Goal: Task Accomplishment & Management: Manage account settings

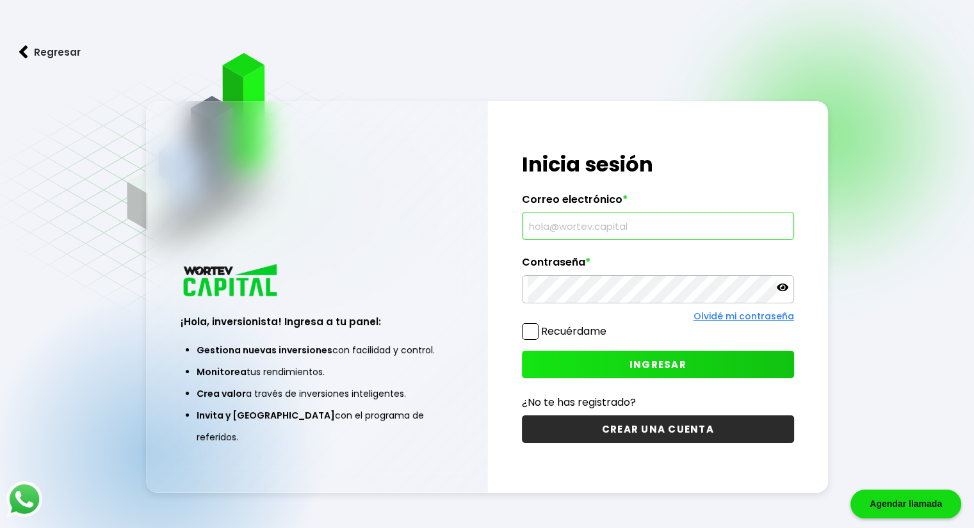
click at [676, 231] on input "text" at bounding box center [658, 226] width 261 height 27
type input "[EMAIL_ADDRESS][DOMAIN_NAME]"
click at [663, 359] on span "INGRESAR" at bounding box center [658, 364] width 57 height 13
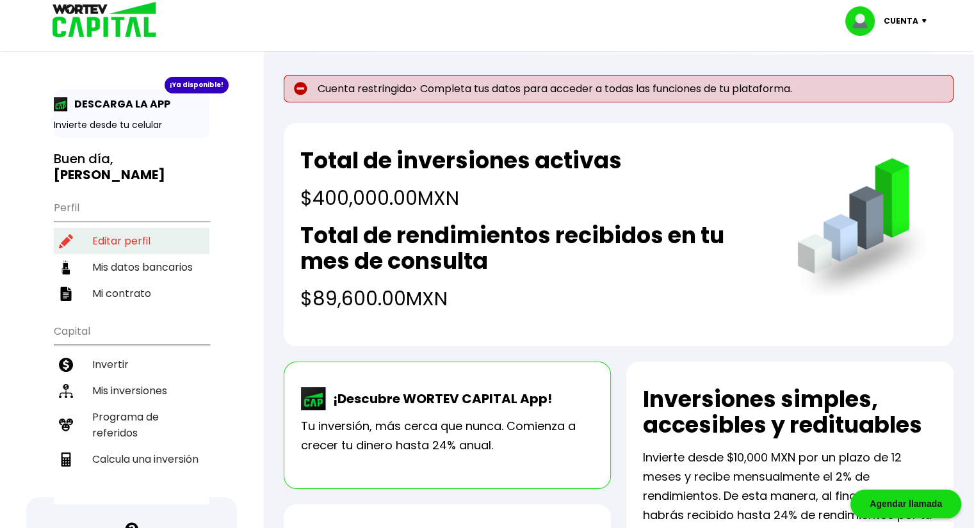
drag, startPoint x: 132, startPoint y: 222, endPoint x: 147, endPoint y: 225, distance: 15.7
click at [132, 228] on li "Editar perfil" at bounding box center [132, 241] width 156 height 26
select select "Hombre"
select select "Posgrado"
select select "DF"
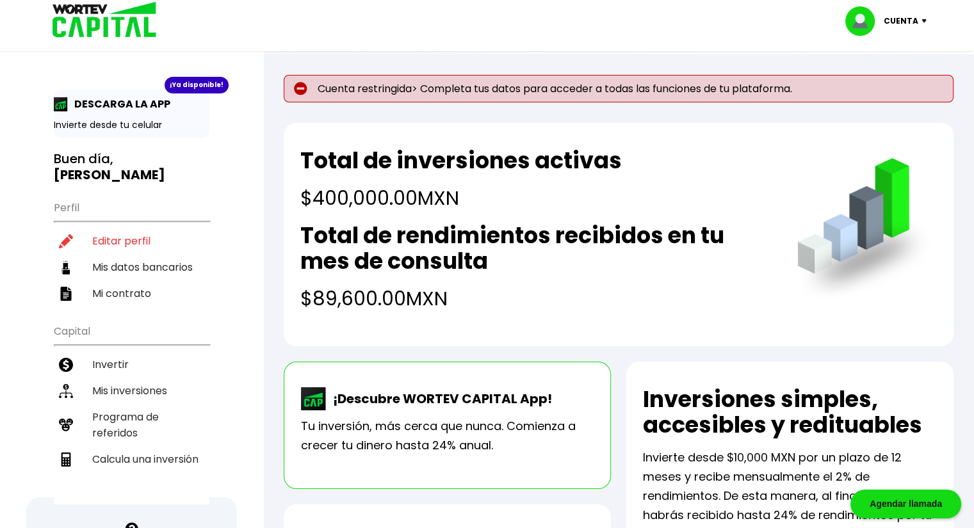
select select "Santander"
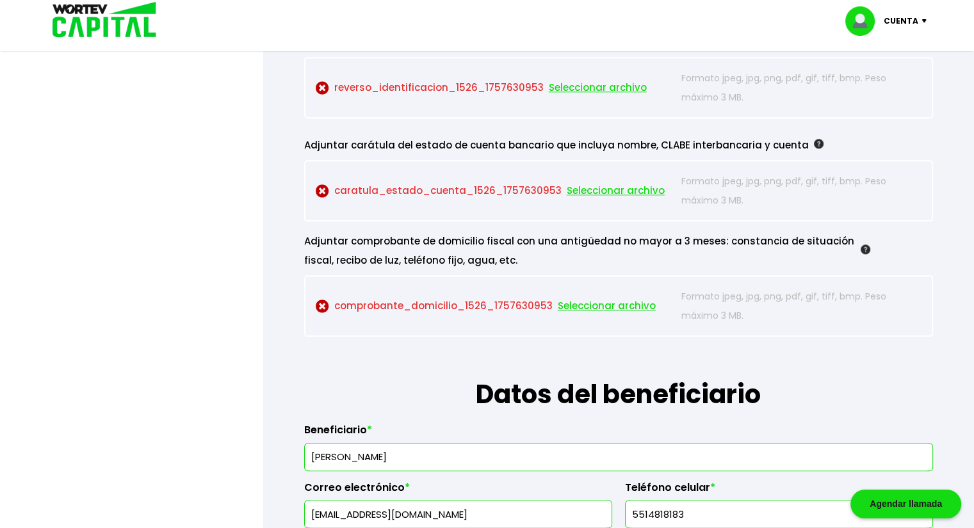
scroll to position [1409, 0]
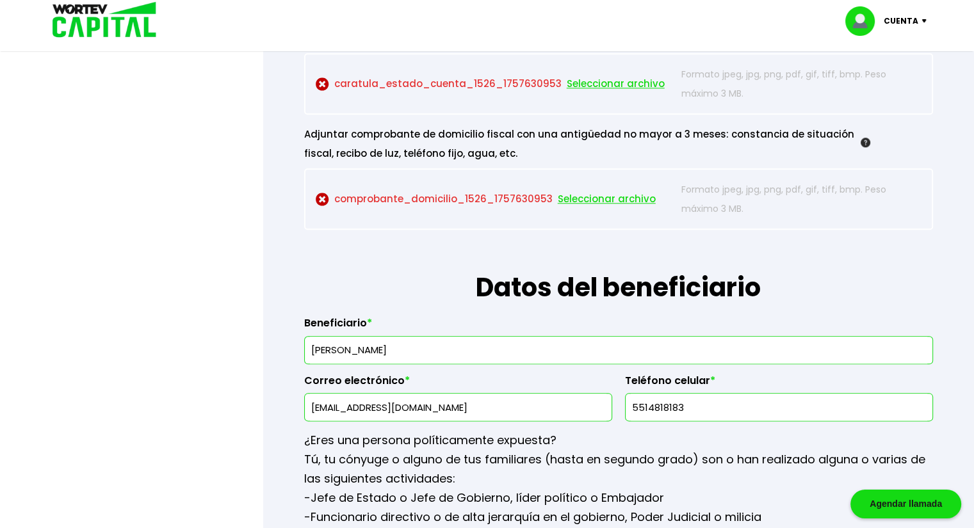
drag, startPoint x: 496, startPoint y: 347, endPoint x: 282, endPoint y: 344, distance: 214.6
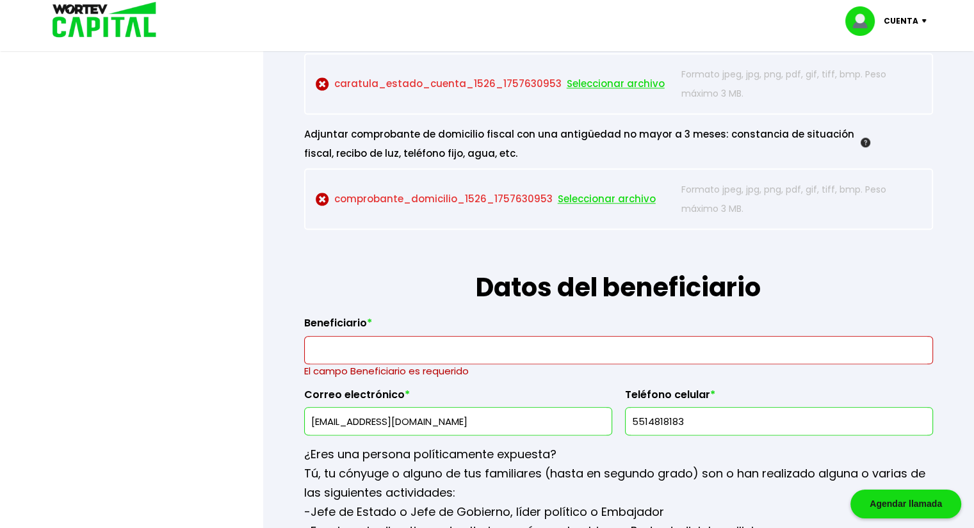
drag, startPoint x: 293, startPoint y: 394, endPoint x: 145, endPoint y: 393, distance: 148.0
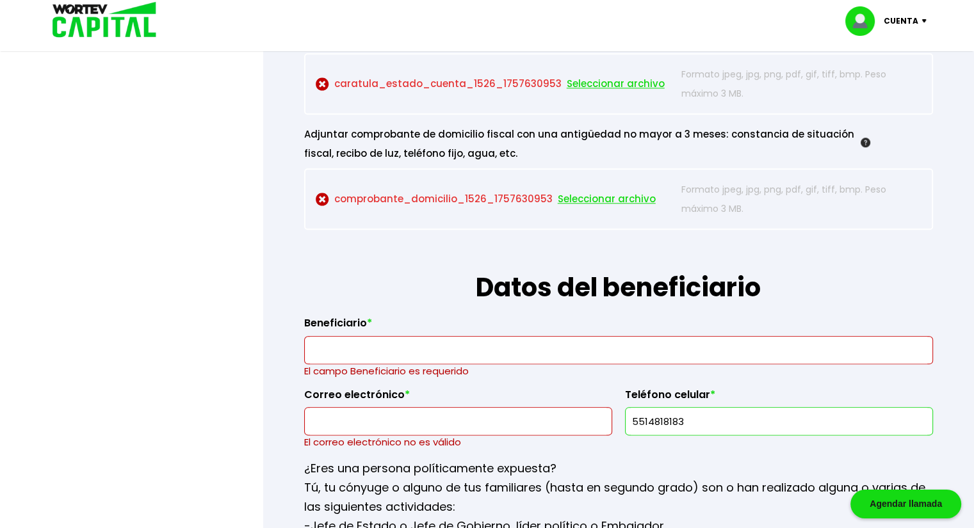
drag, startPoint x: 714, startPoint y: 423, endPoint x: 574, endPoint y: 421, distance: 139.6
click at [574, 423] on div "Beneficiario * El campo Beneficiario es requerido Correo electrónico * El corre…" at bounding box center [618, 378] width 629 height 143
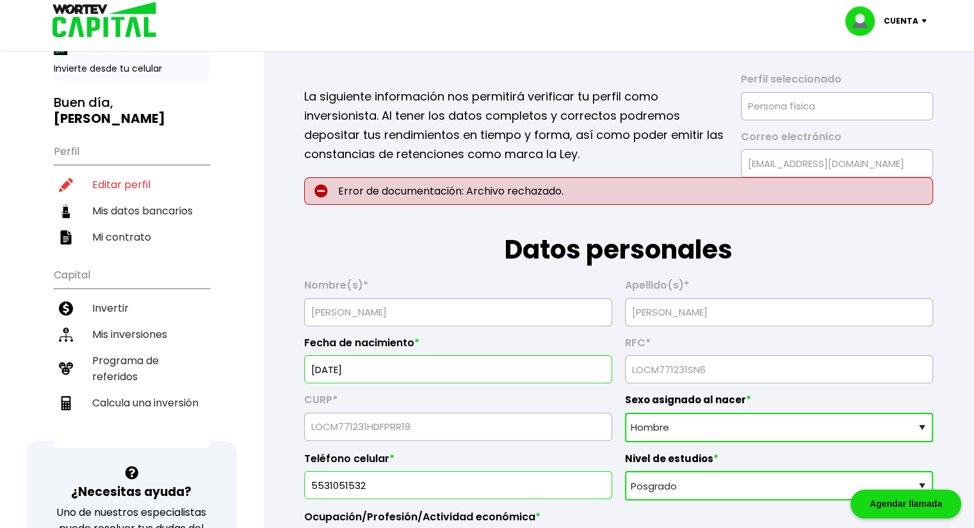
scroll to position [21, 0]
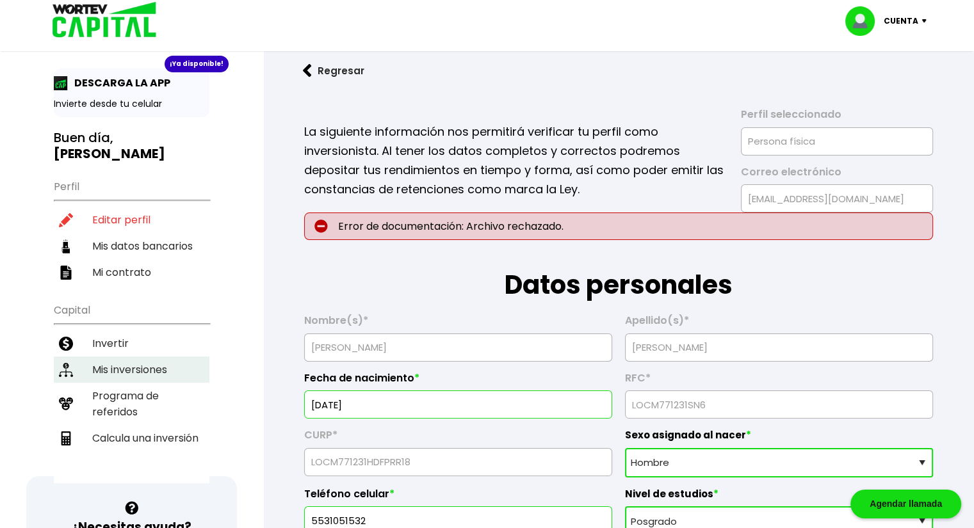
click at [167, 357] on li "Mis inversiones" at bounding box center [132, 370] width 156 height 26
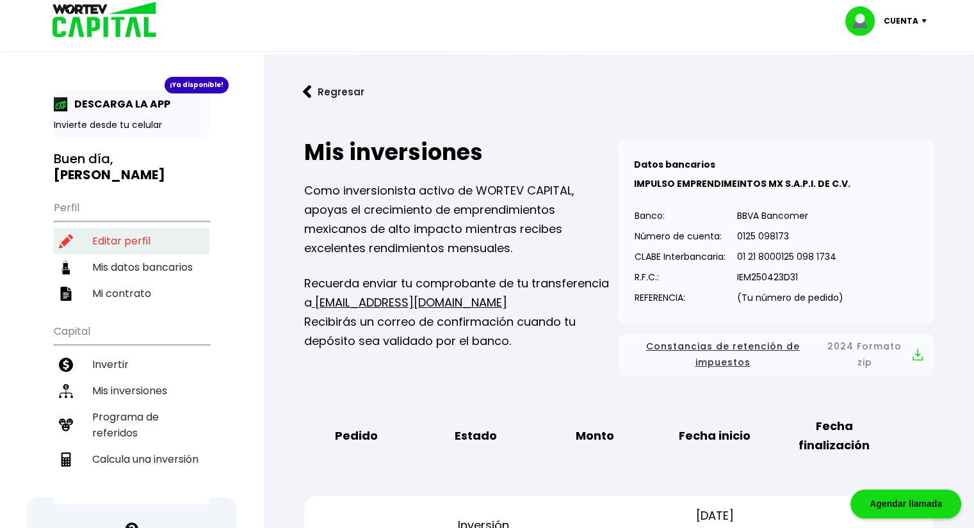
click at [138, 228] on li "Editar perfil" at bounding box center [132, 241] width 156 height 26
select select "Hombre"
select select "Posgrado"
select select "DF"
select select "Santander"
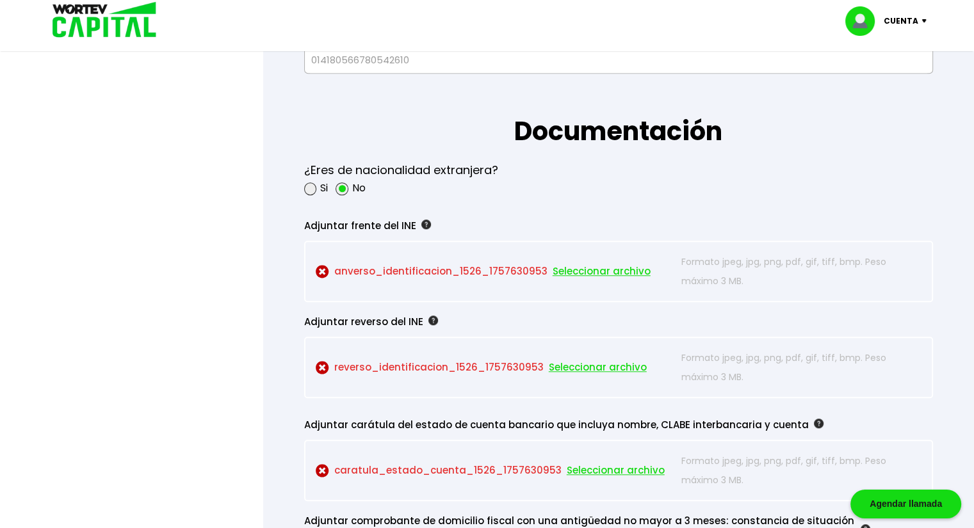
scroll to position [1025, 0]
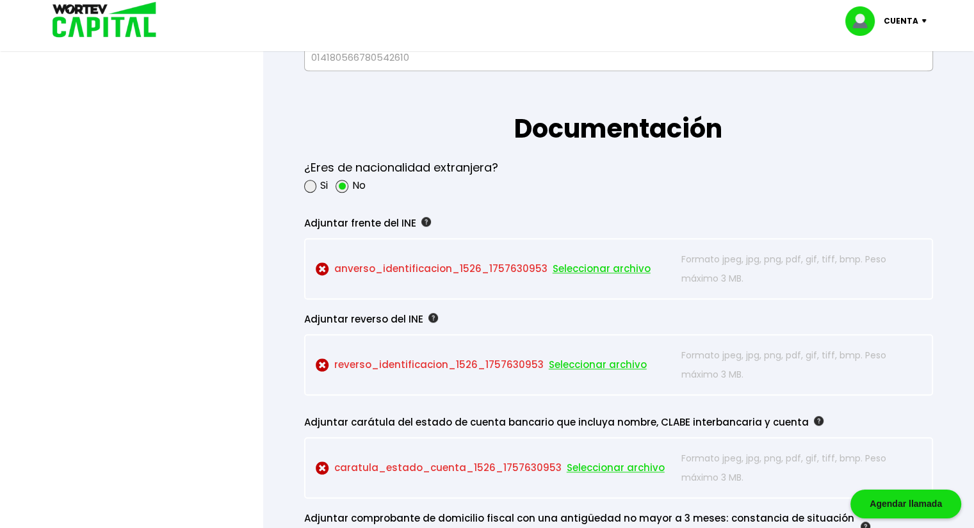
click at [578, 267] on span "Seleccionar archivo" at bounding box center [602, 268] width 98 height 19
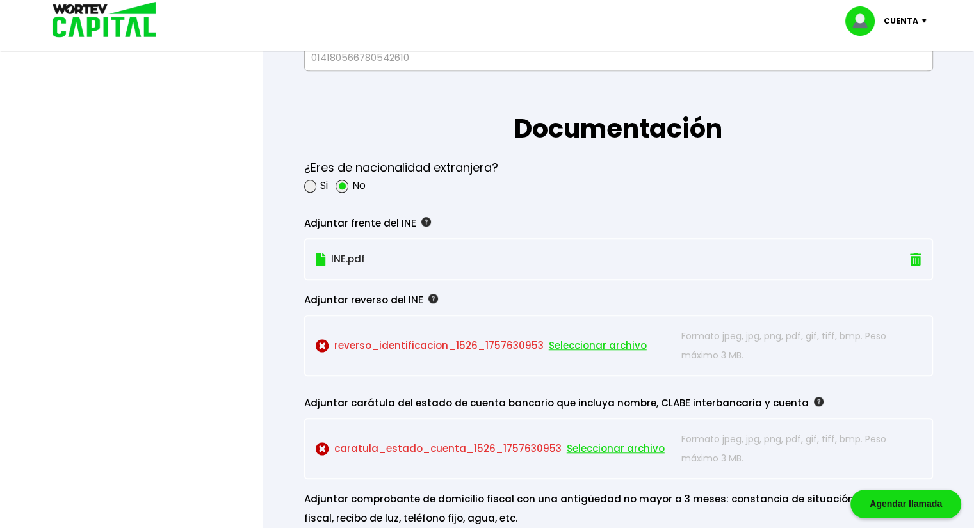
click at [578, 340] on span "Seleccionar archivo" at bounding box center [598, 345] width 98 height 19
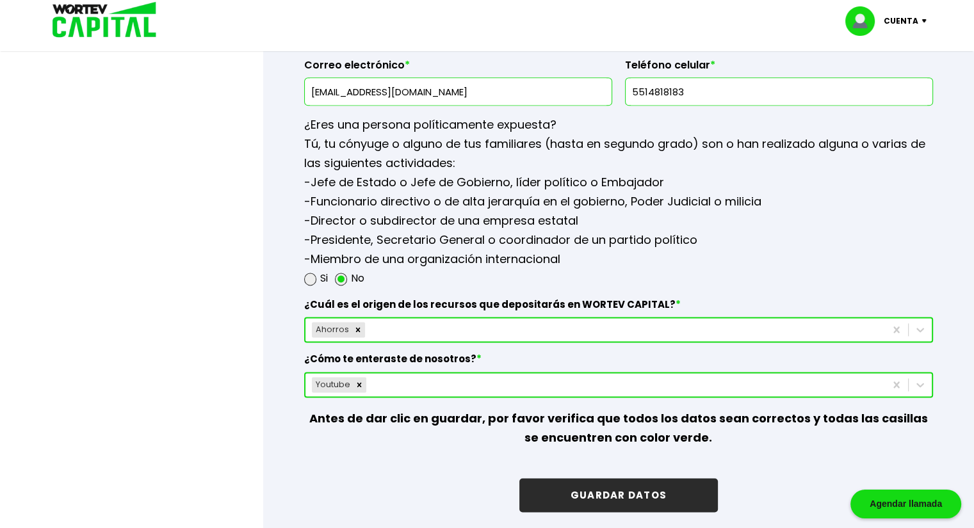
scroll to position [1793, 0]
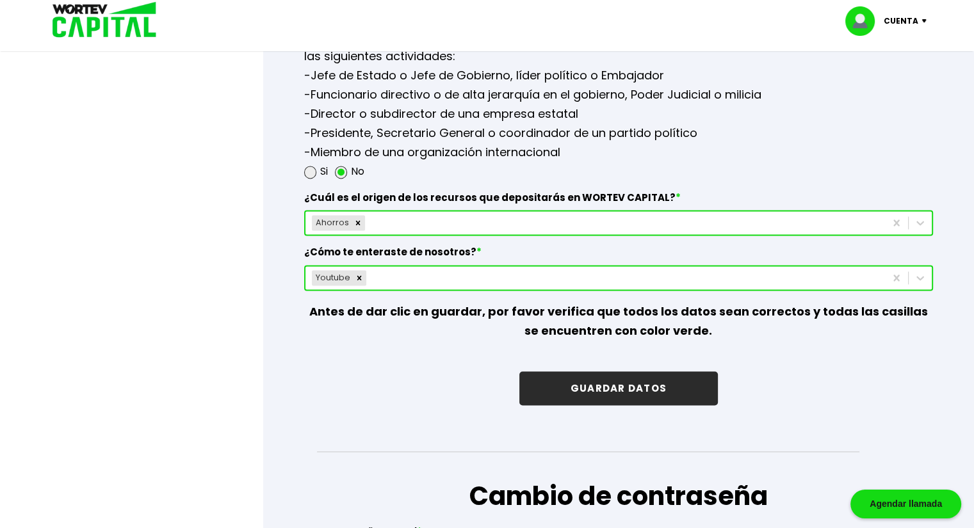
click at [674, 377] on button "GUARDAR DATOS" at bounding box center [618, 388] width 199 height 34
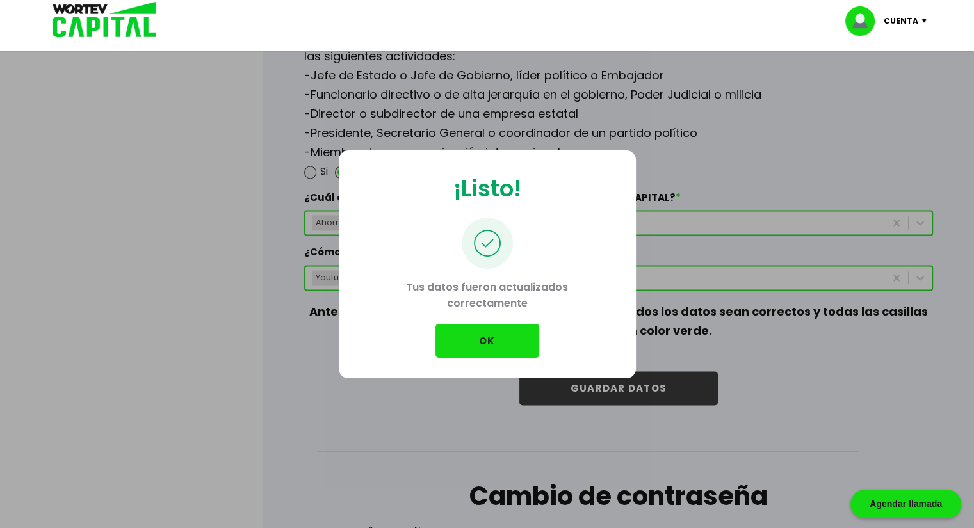
click at [505, 346] on button "OK" at bounding box center [488, 341] width 104 height 34
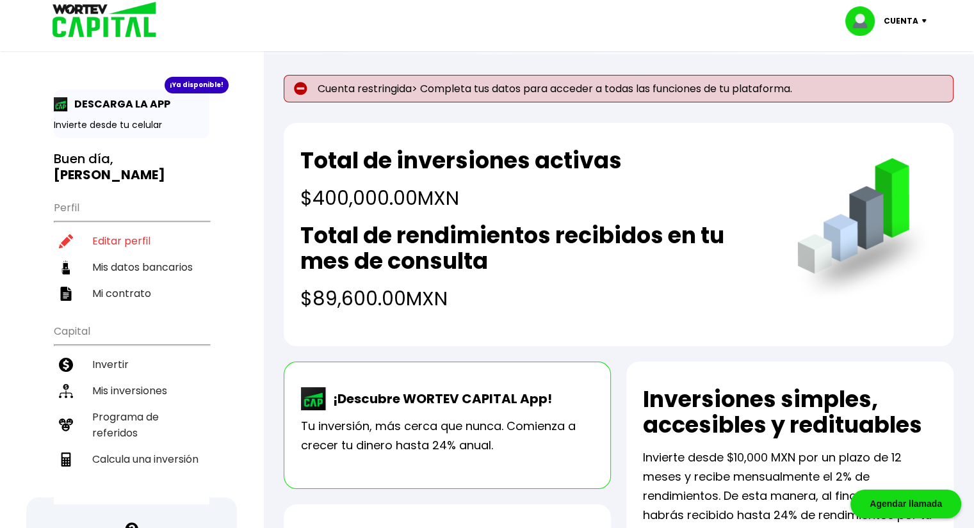
click at [92, 22] on img at bounding box center [100, 21] width 122 height 42
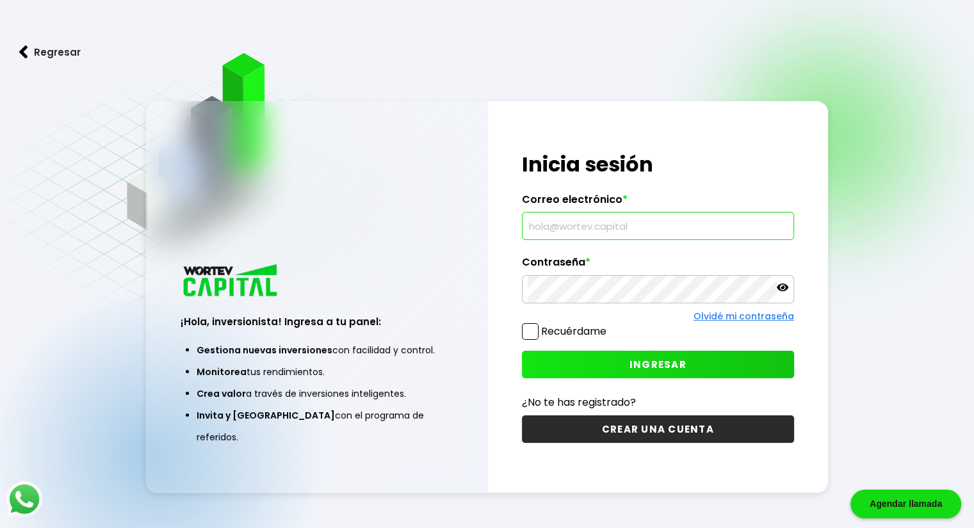
click at [723, 233] on input "text" at bounding box center [658, 226] width 261 height 27
type input "[EMAIL_ADDRESS][DOMAIN_NAME]"
click at [665, 367] on span "INGRESAR" at bounding box center [658, 364] width 57 height 13
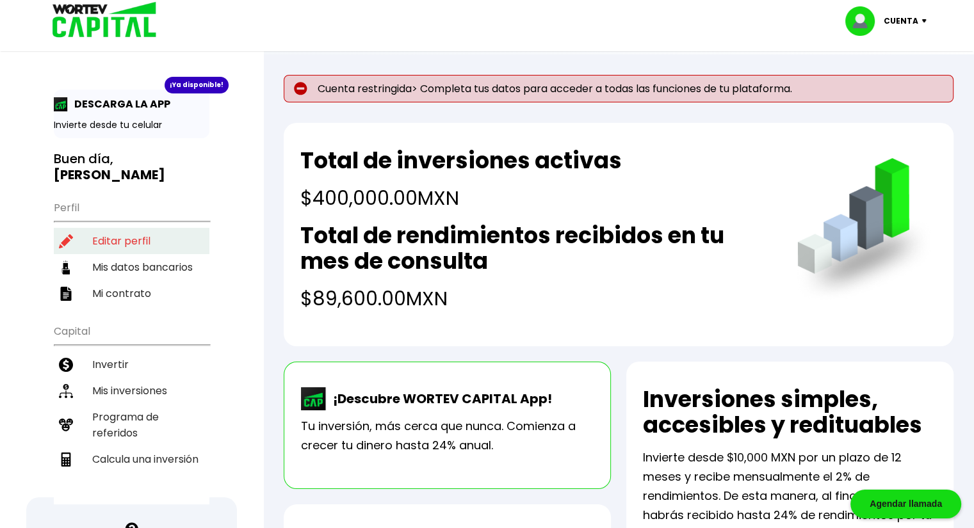
click at [135, 228] on li "Editar perfil" at bounding box center [132, 241] width 156 height 26
select select "Hombre"
select select "Posgrado"
select select "DF"
select select "Santander"
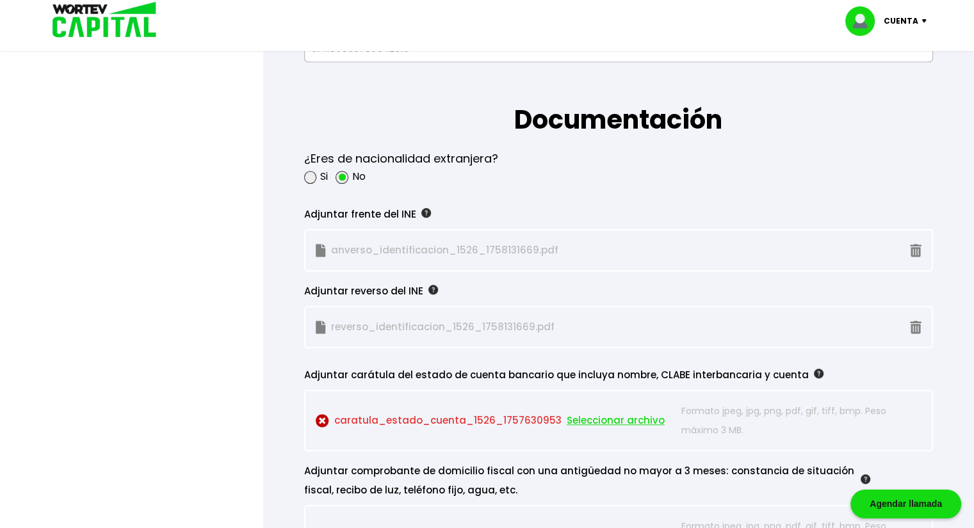
scroll to position [1131, 0]
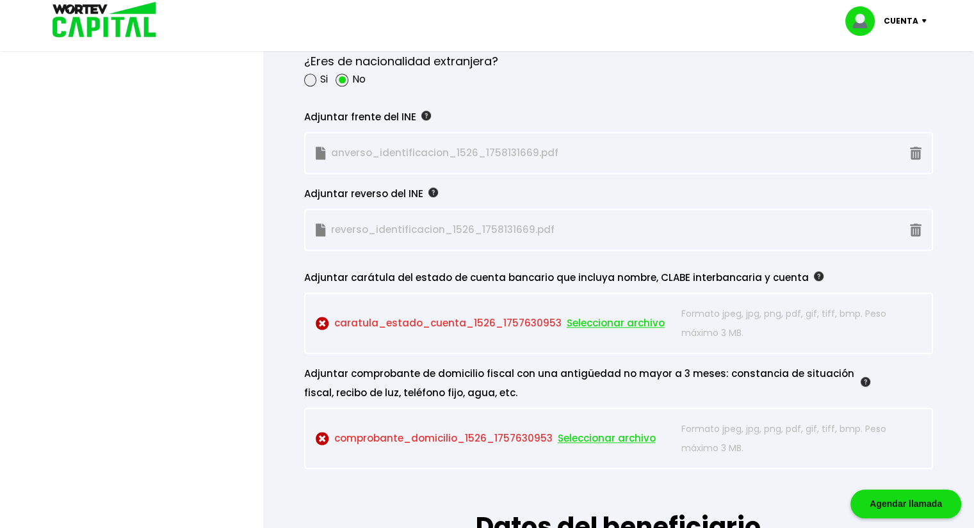
click at [628, 438] on span "Seleccionar archivo" at bounding box center [607, 438] width 98 height 19
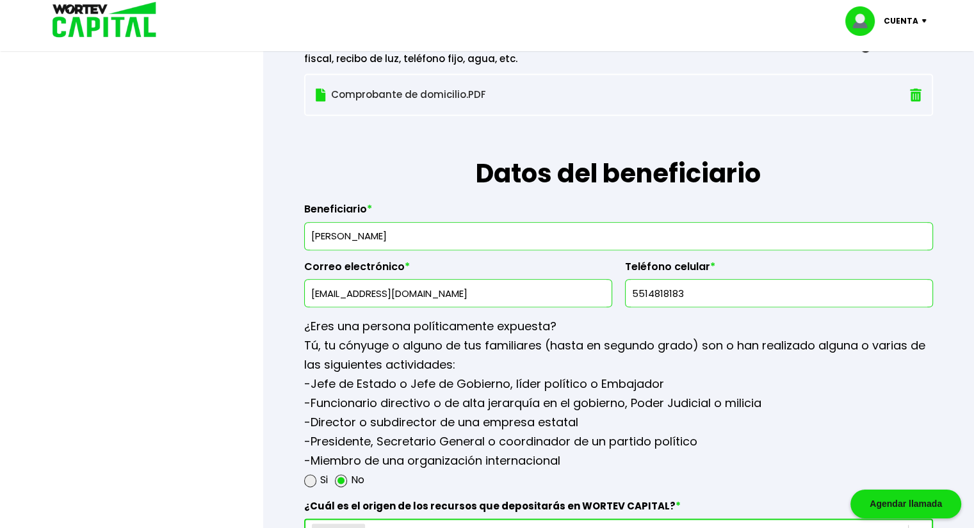
scroll to position [1473, 0]
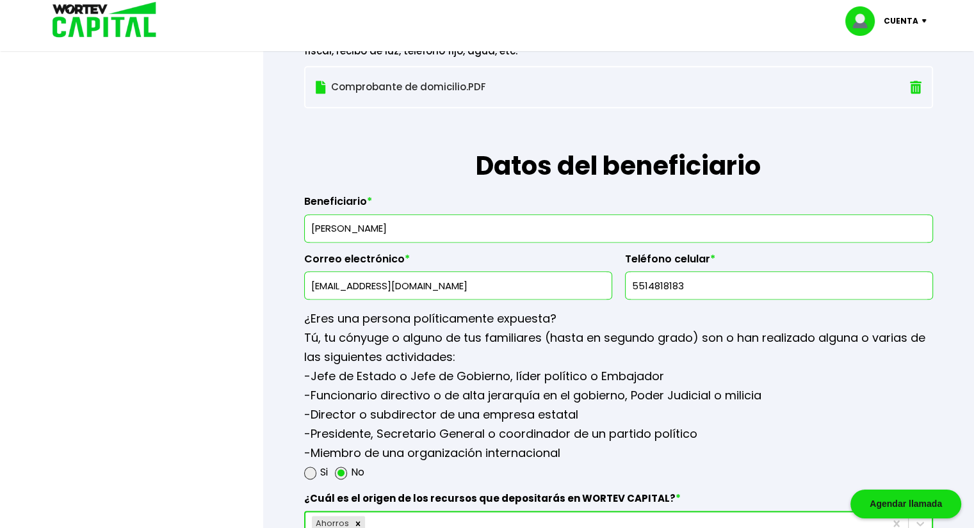
drag, startPoint x: 450, startPoint y: 218, endPoint x: 213, endPoint y: 220, distance: 237.0
type input "FABIOLA ERIKA JIMENEZ AVILES"
click at [456, 281] on input "[EMAIL_ADDRESS][DOMAIN_NAME]" at bounding box center [458, 285] width 297 height 27
drag, startPoint x: 480, startPoint y: 225, endPoint x: 247, endPoint y: 211, distance: 232.9
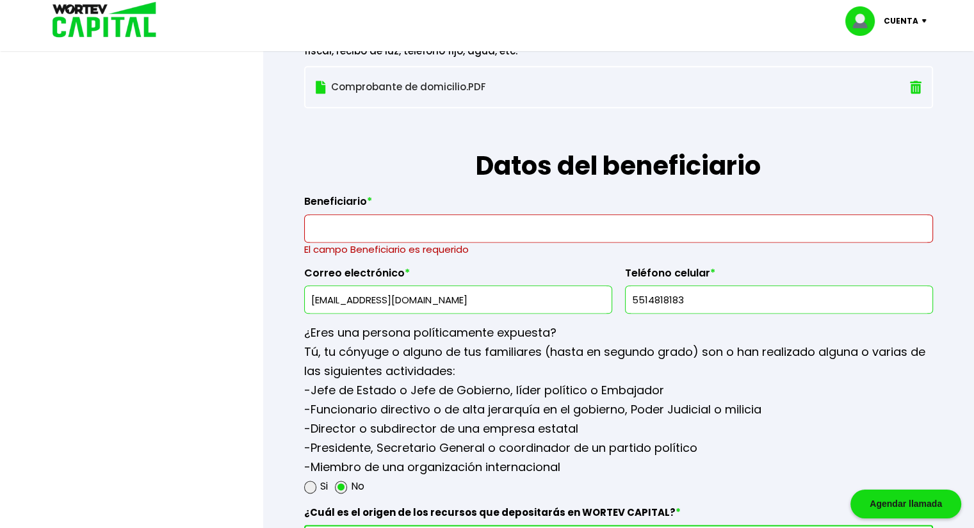
click at [779, 350] on p "Tú, tu cónyuge o alguno de tus familiares (hasta en segundo grado) son o han re…" at bounding box center [618, 362] width 629 height 38
click at [491, 225] on input "text" at bounding box center [618, 228] width 617 height 27
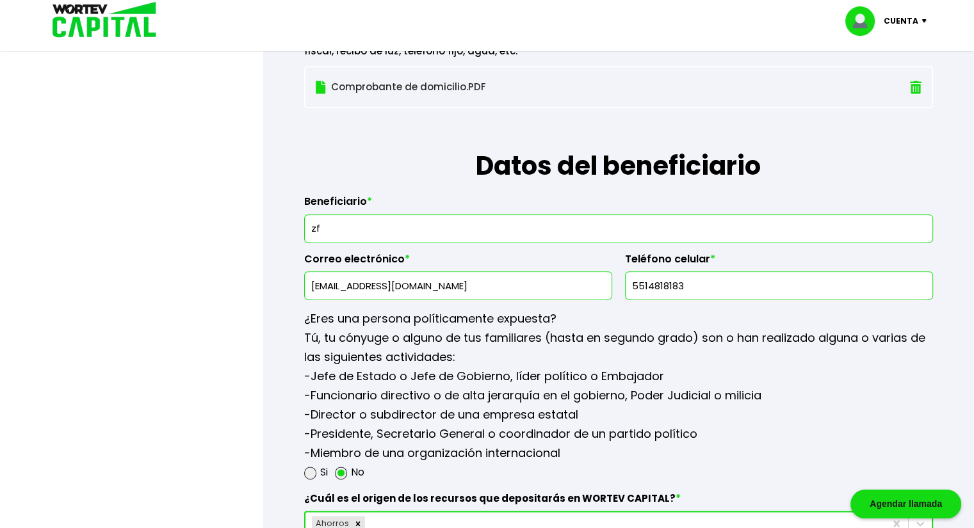
type input "z"
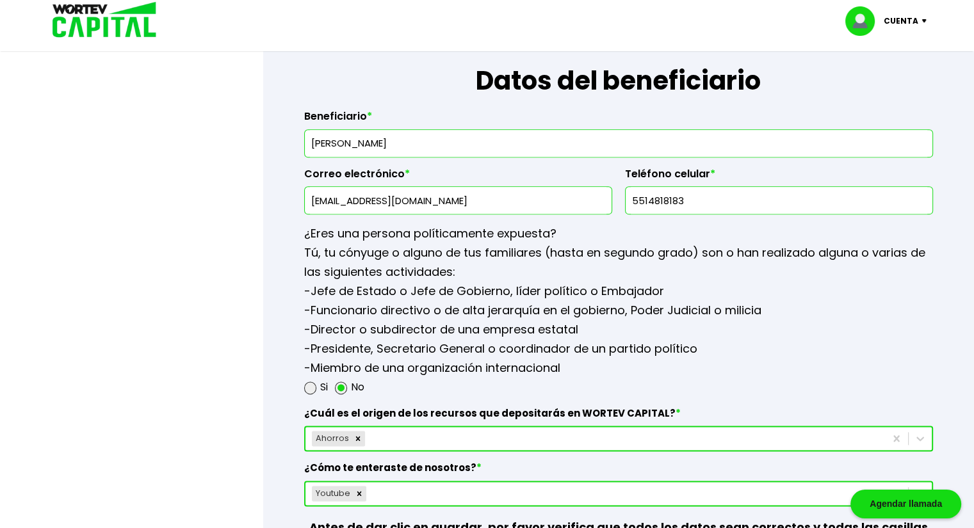
scroll to position [1644, 0]
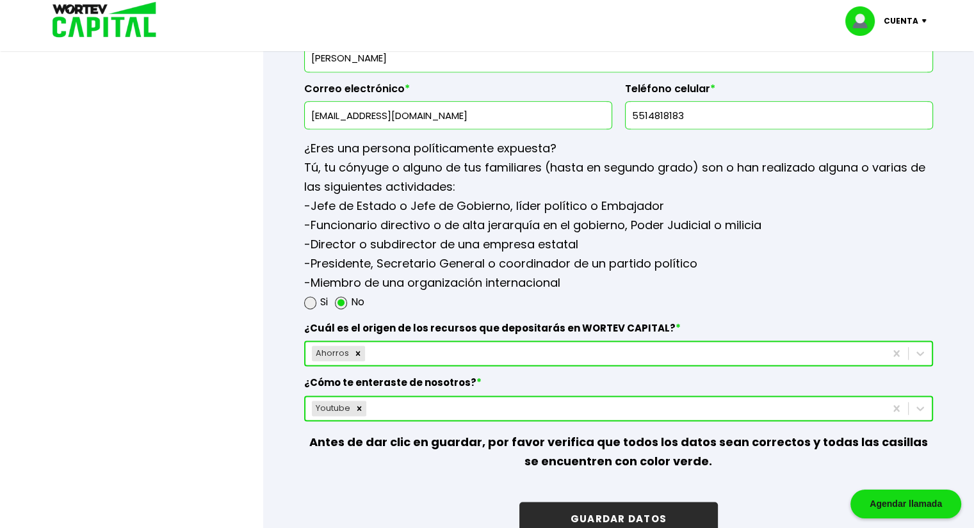
type input "[PERSON_NAME]"
click at [665, 516] on button "GUARDAR DATOS" at bounding box center [618, 519] width 199 height 34
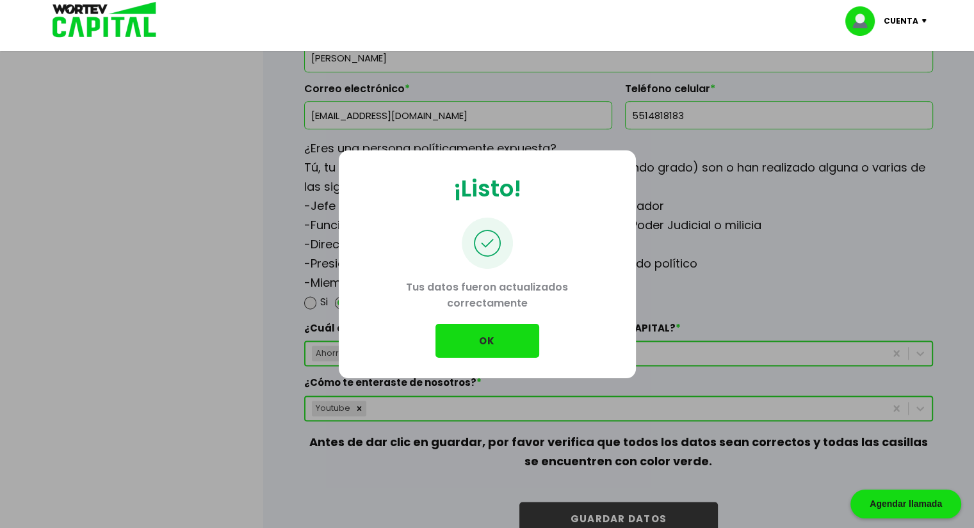
click at [512, 341] on button "OK" at bounding box center [488, 341] width 104 height 34
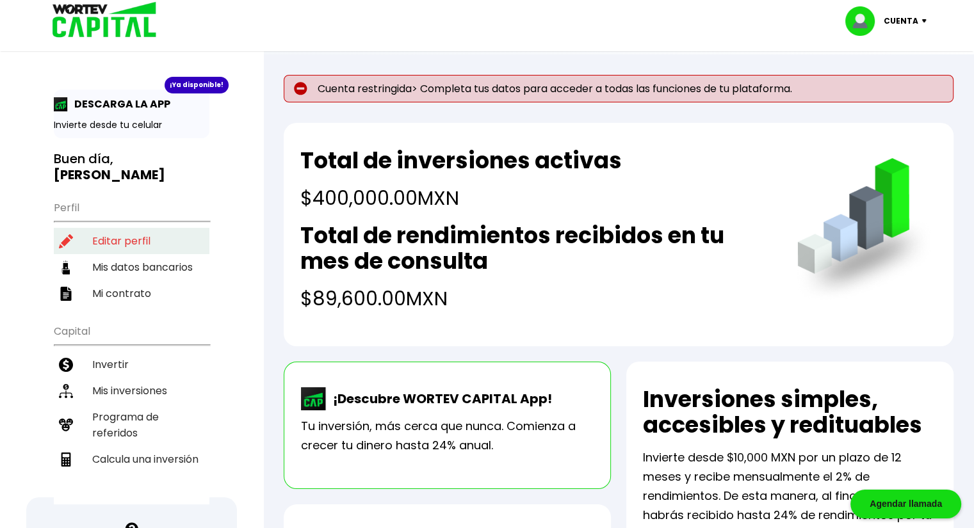
click at [129, 228] on li "Editar perfil" at bounding box center [132, 241] width 156 height 26
select select "Hombre"
select select "Posgrado"
select select "DF"
select select "Santander"
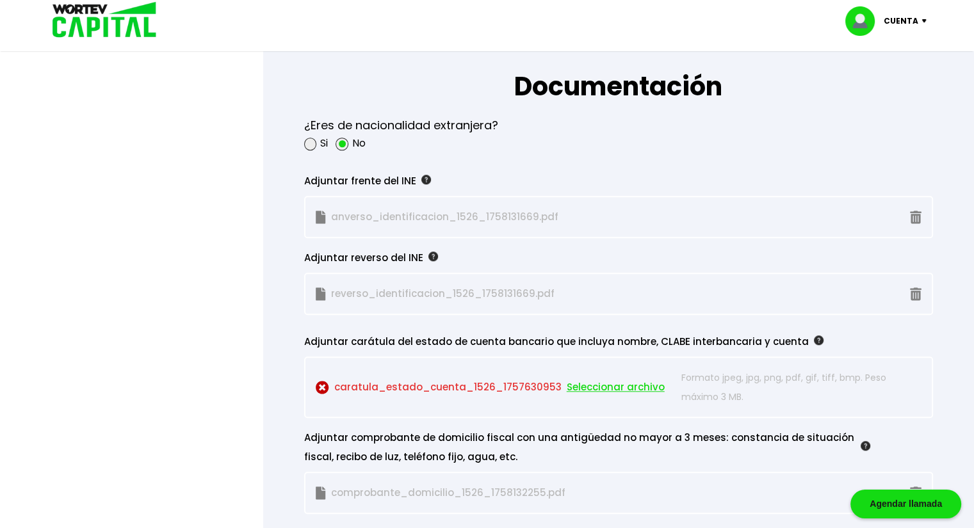
scroll to position [1174, 0]
